Goal: Obtain resource: Download file/media

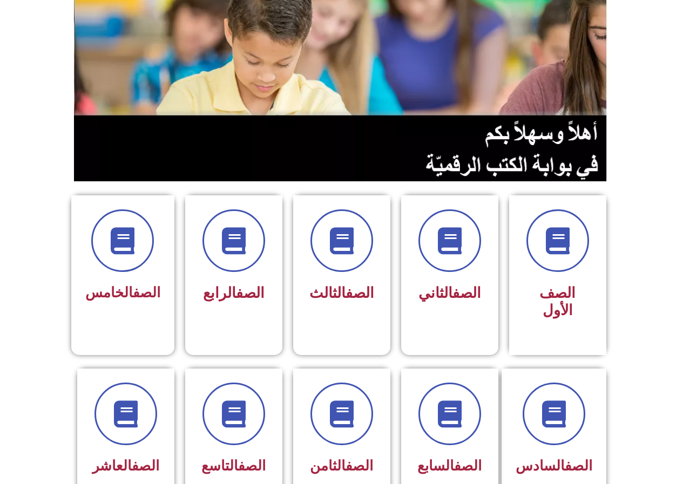
scroll to position [162, 0]
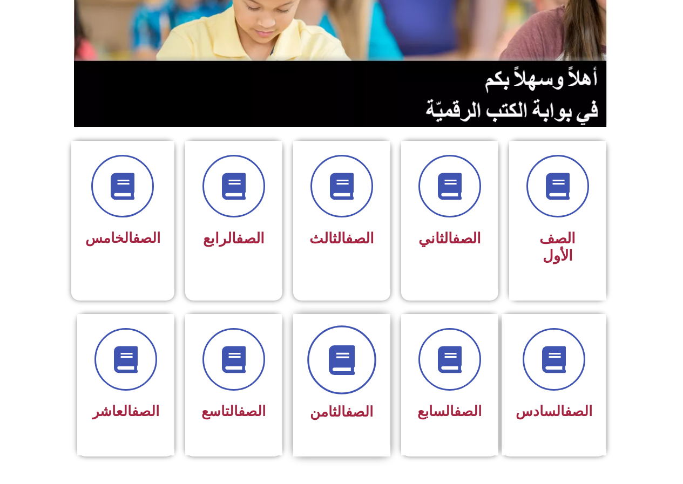
click at [353, 362] on span at bounding box center [341, 360] width 69 height 69
click at [354, 404] on link "الصف" at bounding box center [360, 412] width 28 height 16
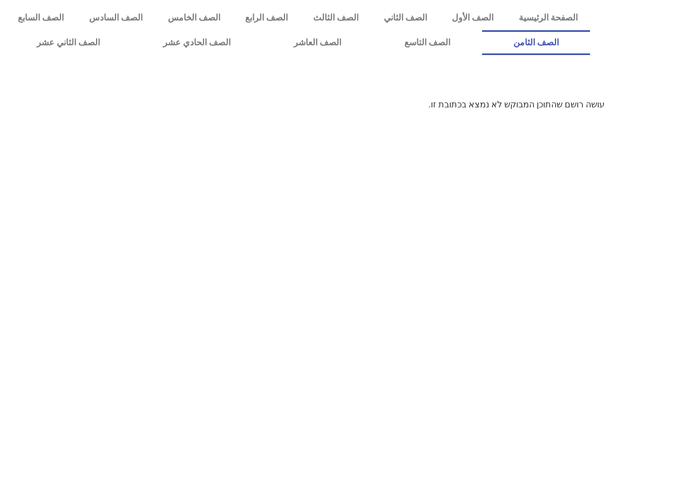
click at [482, 30] on link "الصف الثامن" at bounding box center [536, 42] width 109 height 25
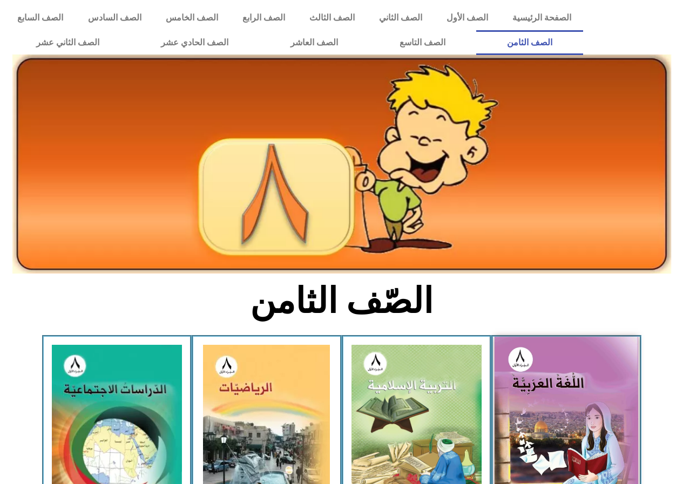
click at [592, 384] on img at bounding box center [567, 425] width 144 height 177
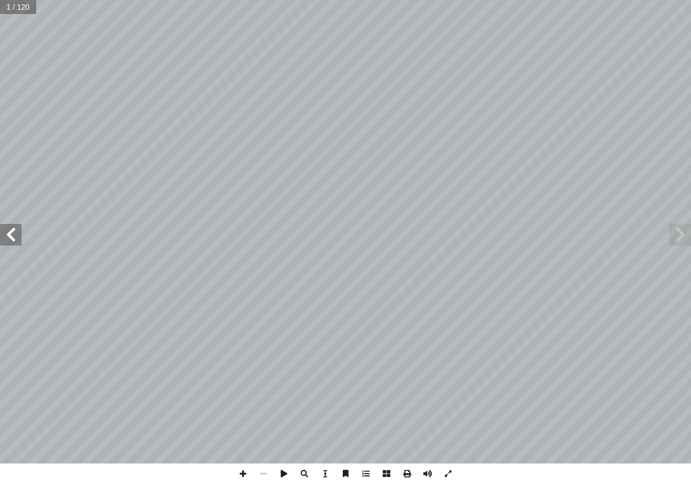
click at [18, 242] on span at bounding box center [11, 235] width 22 height 22
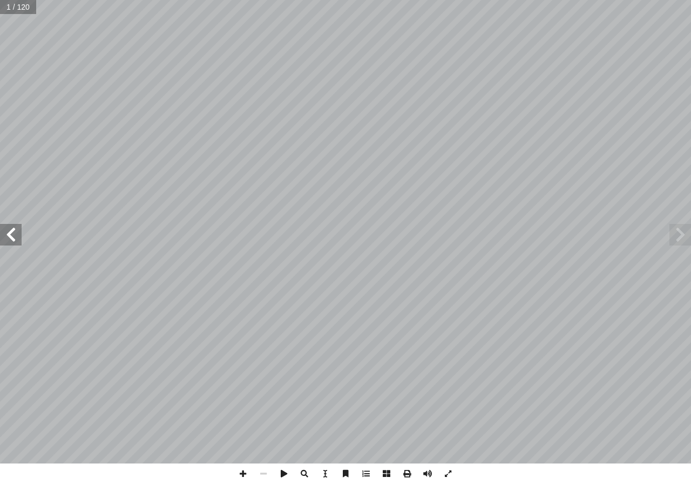
click at [18, 242] on span at bounding box center [11, 235] width 22 height 22
click at [0, 227] on span at bounding box center [11, 235] width 22 height 22
click at [11, 234] on span at bounding box center [11, 235] width 22 height 22
click at [402, 472] on span at bounding box center [407, 474] width 21 height 21
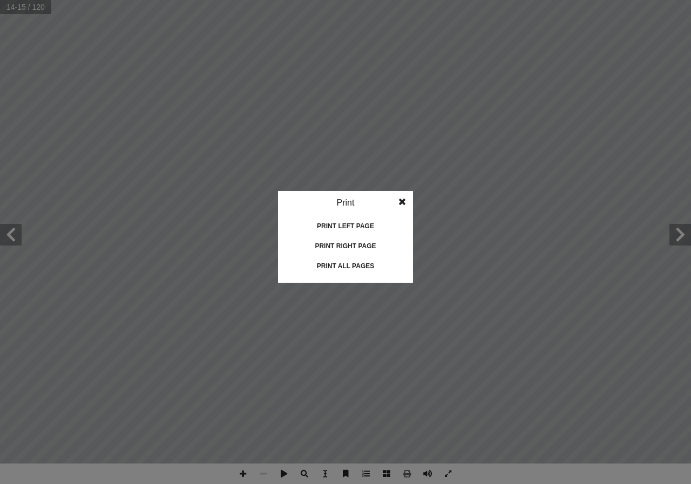
click at [364, 245] on div "Print right page" at bounding box center [346, 246] width 108 height 17
click at [364, 224] on div "Print left page" at bounding box center [346, 226] width 108 height 17
click at [341, 240] on div "Print right page" at bounding box center [346, 246] width 108 height 17
click at [399, 201] on span at bounding box center [402, 202] width 19 height 22
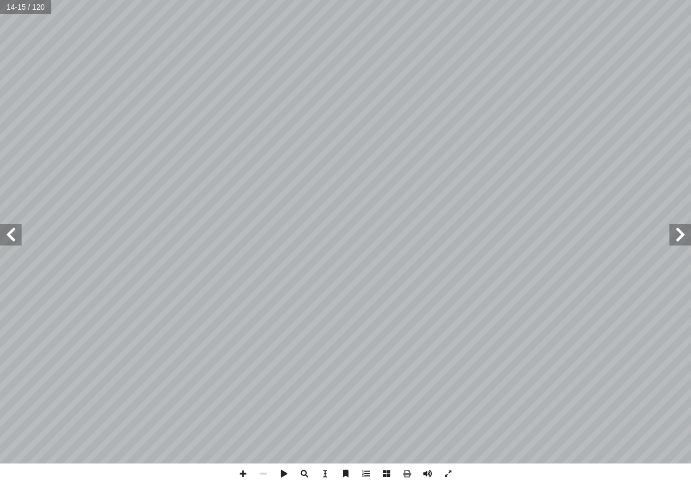
click at [682, 238] on span at bounding box center [681, 235] width 22 height 22
click at [7, 233] on span at bounding box center [11, 235] width 22 height 22
click at [408, 478] on span at bounding box center [407, 474] width 21 height 21
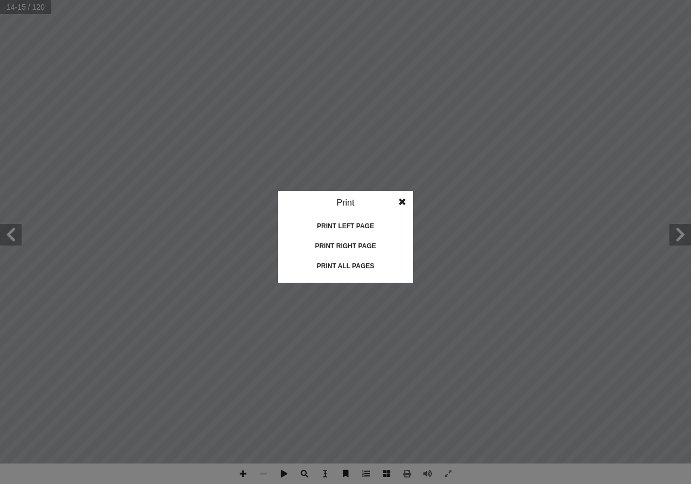
click at [353, 202] on div "Print" at bounding box center [345, 203] width 135 height 24
click at [356, 268] on div "Print all pages" at bounding box center [346, 266] width 108 height 17
click at [403, 200] on span at bounding box center [402, 202] width 19 height 22
